Goal: Task Accomplishment & Management: Manage account settings

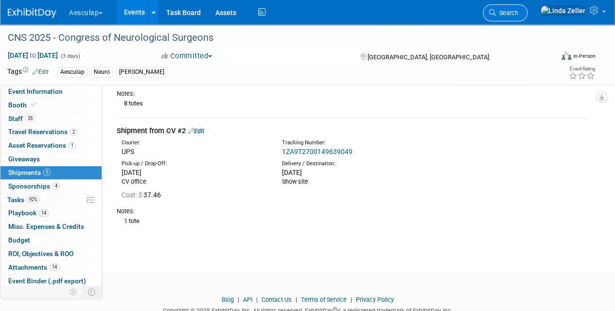
click at [518, 9] on span "Search" at bounding box center [507, 12] width 22 height 7
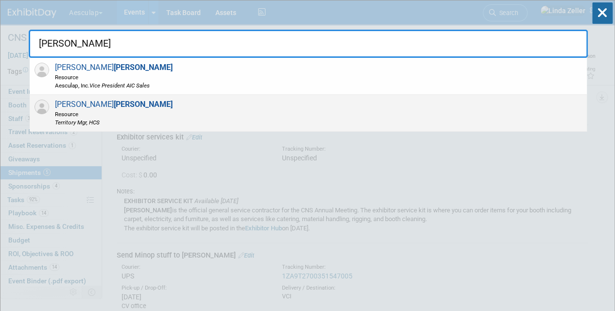
click at [114, 108] on strong "Wallace" at bounding box center [143, 104] width 59 height 9
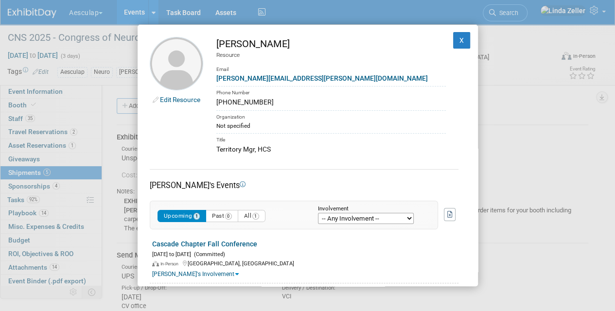
click at [169, 212] on button "Upcoming 1" at bounding box center [182, 216] width 49 height 12
click at [25, 170] on div "Edit Resource Teresa Wallace Resource Email teresa.keizur@aesculapusa.com Phone…" at bounding box center [307, 155] width 615 height 311
click at [23, 91] on div "Edit Resource Teresa Wallace Resource Email teresa.keizur@aesculapusa.com Phone…" at bounding box center [307, 155] width 615 height 311
drag, startPoint x: 454, startPoint y: 39, endPoint x: 350, endPoint y: 50, distance: 104.6
click at [454, 39] on button "X" at bounding box center [462, 40] width 18 height 17
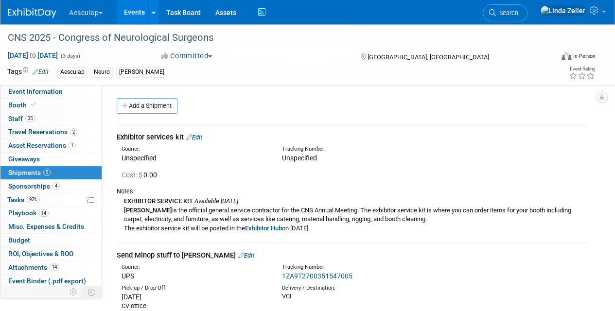
click at [19, 172] on span "Shipments 5" at bounding box center [29, 173] width 42 height 8
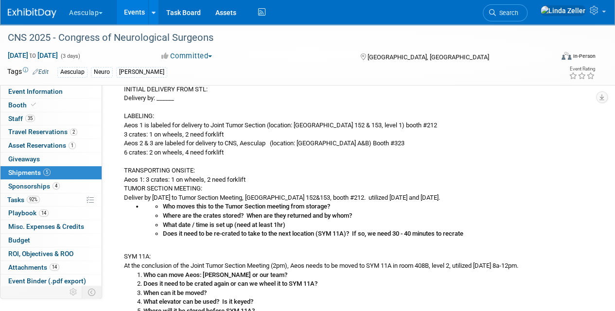
scroll to position [389, 0]
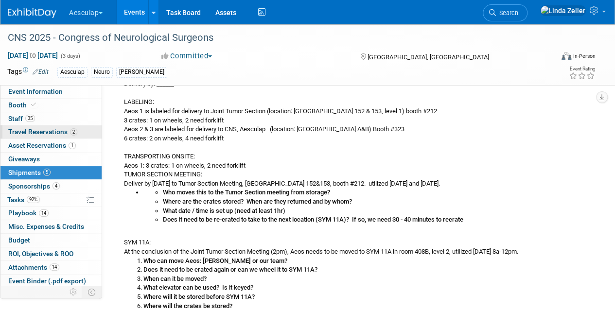
click at [19, 127] on link "2 Travel Reservations 2" at bounding box center [50, 131] width 101 height 13
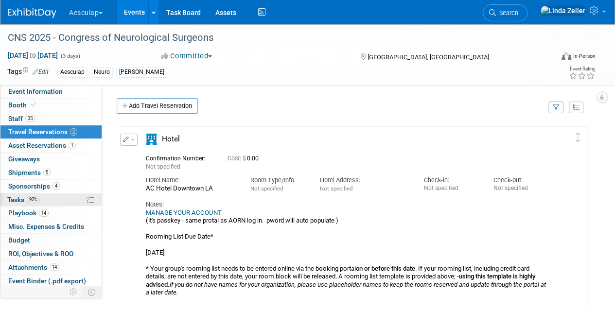
click at [14, 197] on span "Tasks 92%" at bounding box center [23, 200] width 33 height 8
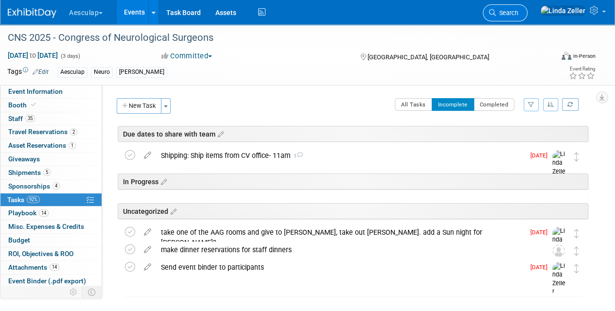
click at [518, 12] on span "Search" at bounding box center [507, 12] width 22 height 7
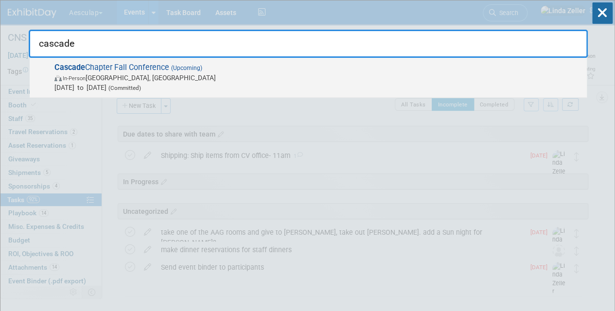
type input "cascade"
click at [111, 72] on span "Cascade Chapter Fall Conference (Upcoming) In-Person Newport, OR Oct 17, 2025 t…" at bounding box center [317, 78] width 531 height 30
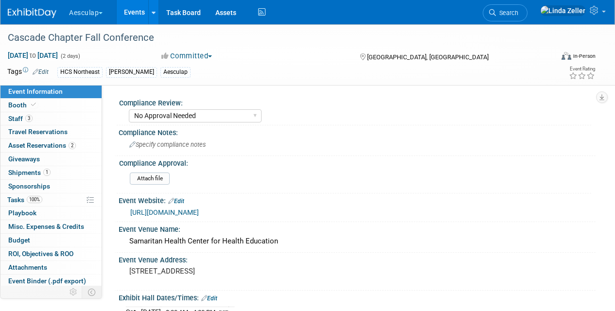
select select "No Approval Needed"
select select "HCS"
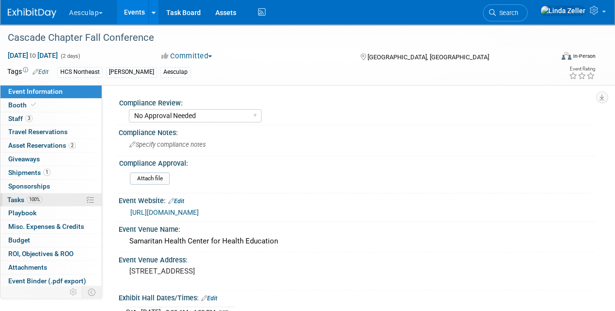
click at [23, 199] on span "Tasks 100%" at bounding box center [24, 200] width 35 height 8
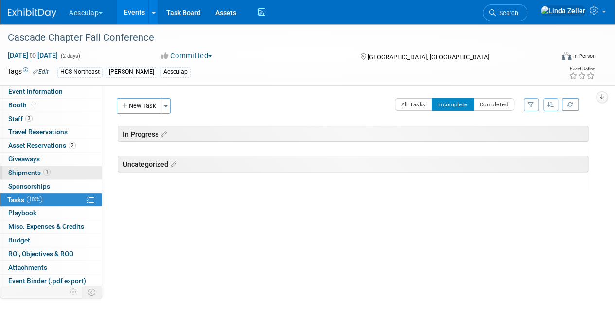
click at [31, 172] on span "Shipments 1" at bounding box center [29, 173] width 42 height 8
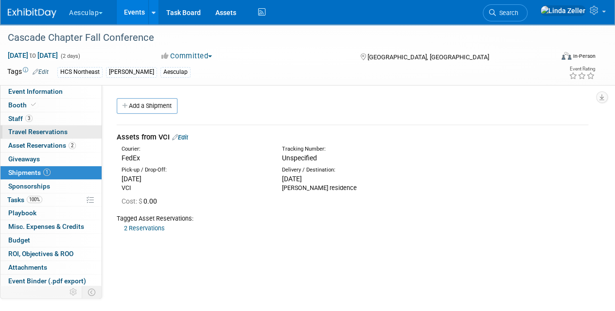
click at [19, 131] on span "Travel Reservations 0" at bounding box center [37, 132] width 59 height 8
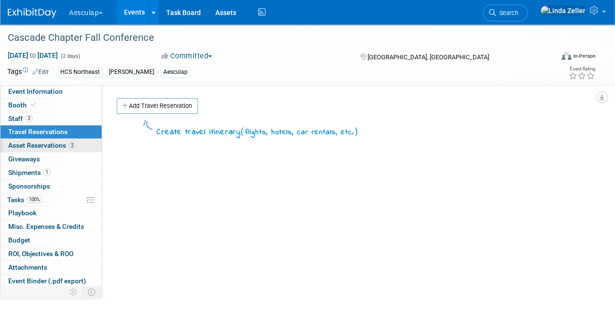
click at [33, 143] on span "Asset Reservations 2" at bounding box center [42, 146] width 68 height 8
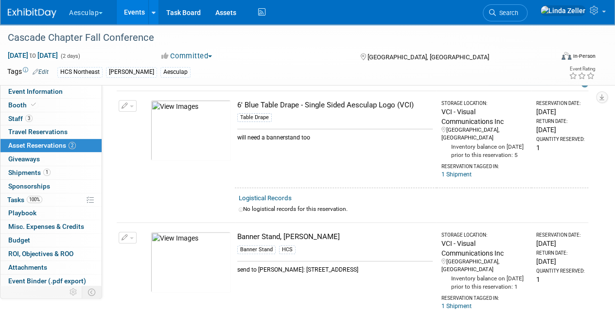
scroll to position [97, 0]
